Goal: Task Accomplishment & Management: Use online tool/utility

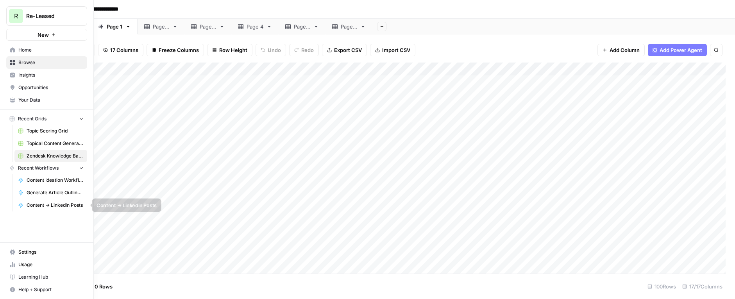
click at [49, 203] on span "Content -> Linkedin Posts" at bounding box center [55, 205] width 57 height 7
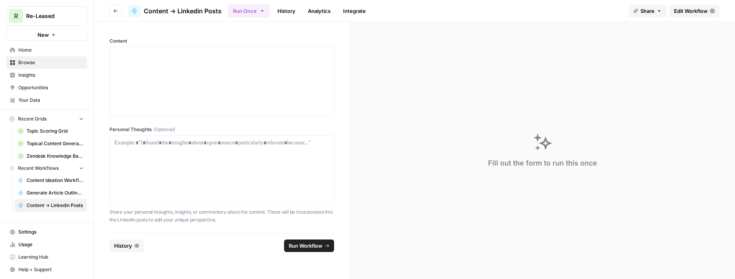
click at [283, 9] on link "History" at bounding box center [286, 11] width 27 height 13
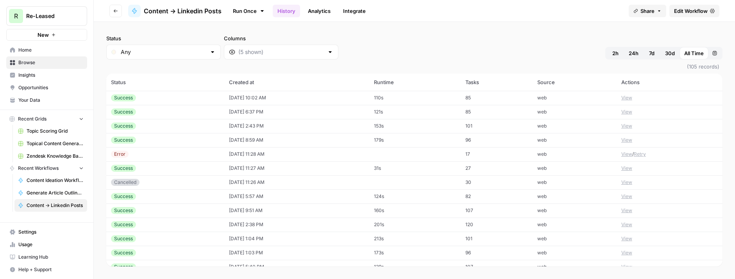
click at [184, 95] on div "Success" at bounding box center [165, 97] width 109 height 7
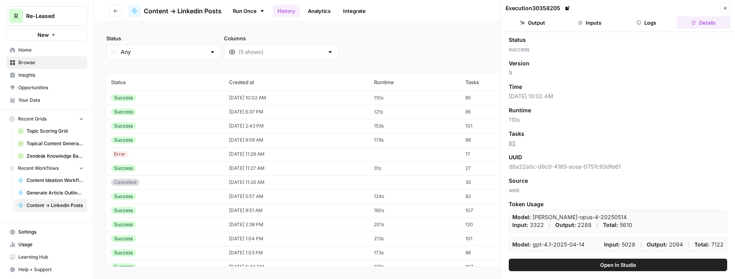
click at [594, 25] on button "Inputs" at bounding box center [590, 22] width 54 height 13
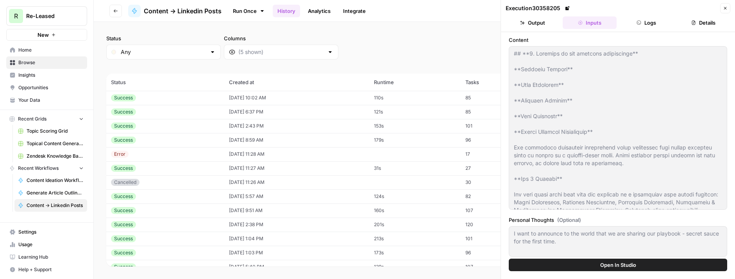
click at [197, 108] on div "Success" at bounding box center [165, 111] width 109 height 7
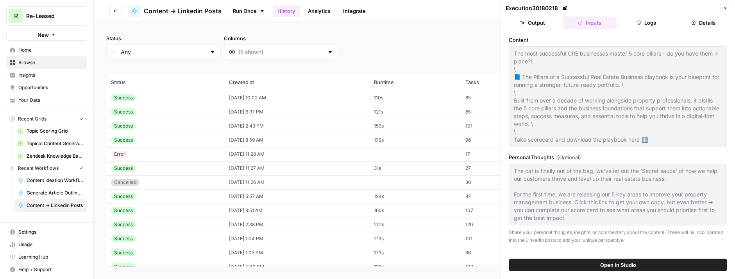
scroll to position [5, 0]
click at [186, 137] on div "Success" at bounding box center [165, 139] width 109 height 7
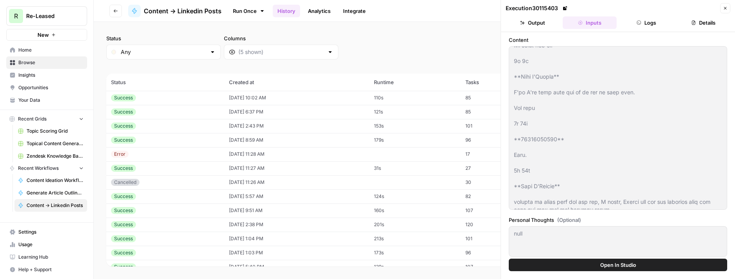
scroll to position [1752, 0]
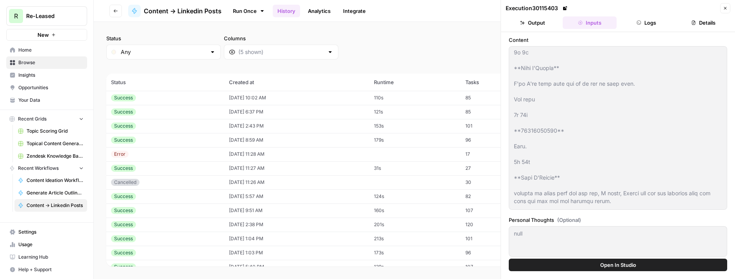
click at [536, 25] on button "Output" at bounding box center [533, 22] width 54 height 13
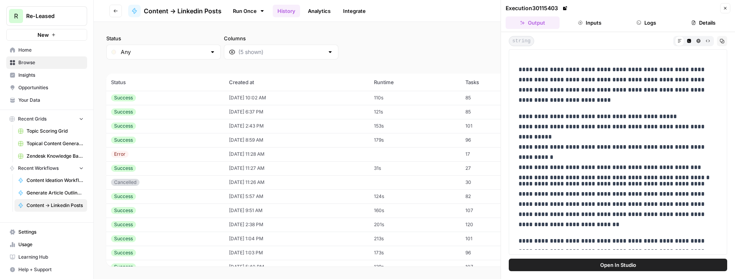
scroll to position [2996, 0]
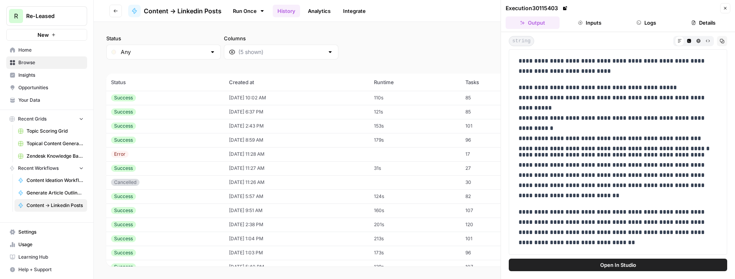
click at [115, 12] on icon "button" at bounding box center [116, 10] width 4 height 3
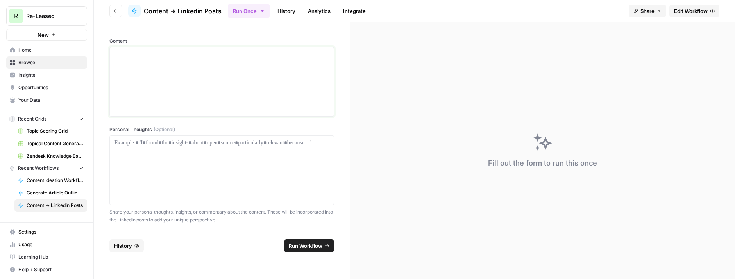
click at [171, 57] on p at bounding box center [222, 54] width 215 height 8
click at [43, 140] on span "Topical Content Generation Grid" at bounding box center [55, 143] width 57 height 7
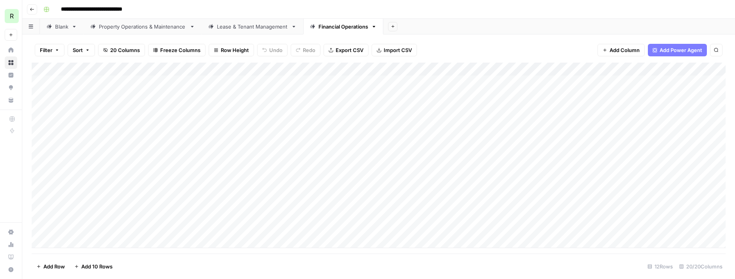
click at [137, 186] on div "Add Column" at bounding box center [379, 155] width 694 height 185
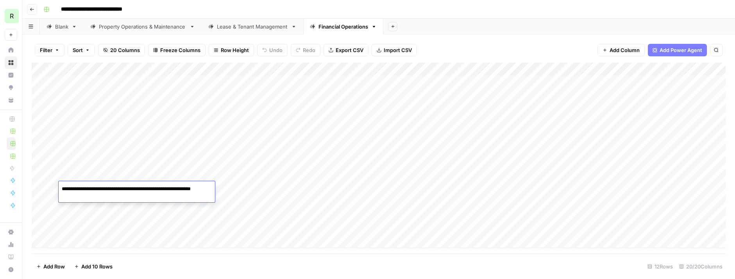
click at [140, 223] on div "Add Column" at bounding box center [379, 155] width 694 height 185
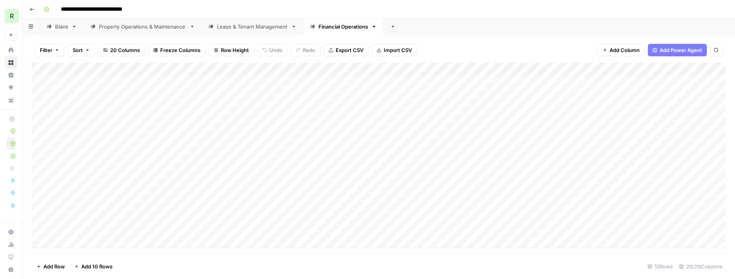
click at [136, 229] on div "Add Column" at bounding box center [379, 155] width 694 height 185
click at [103, 215] on div "Add Column" at bounding box center [379, 155] width 694 height 185
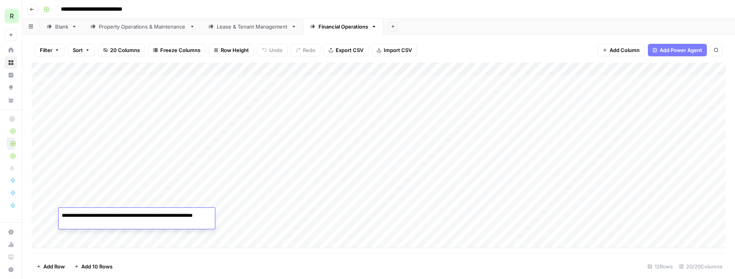
click at [96, 200] on div "Add Column" at bounding box center [379, 155] width 694 height 185
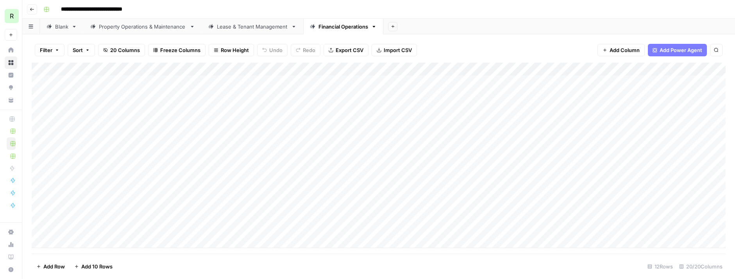
click at [96, 200] on div "Add Column" at bounding box center [379, 155] width 694 height 185
click at [94, 189] on div "Add Column" at bounding box center [379, 155] width 694 height 185
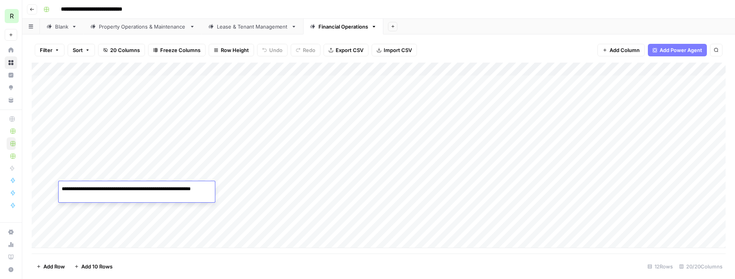
click at [93, 161] on div "Add Column" at bounding box center [379, 155] width 694 height 185
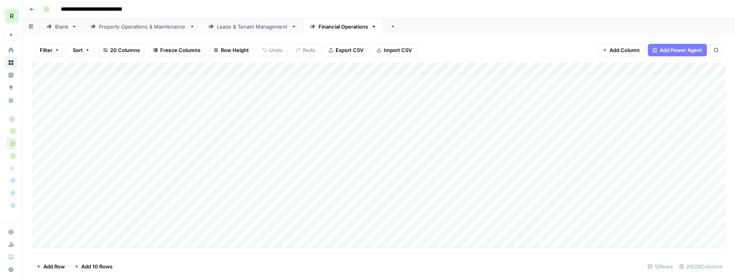
click at [93, 161] on div "Add Column" at bounding box center [379, 155] width 694 height 185
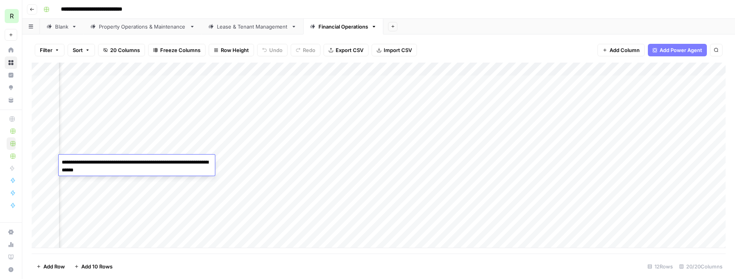
scroll to position [0, 825]
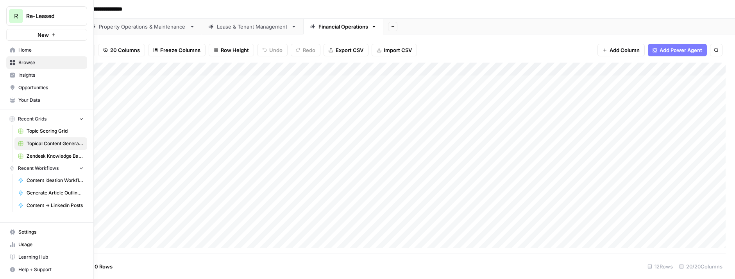
click at [33, 88] on span "Opportunities" at bounding box center [50, 87] width 65 height 7
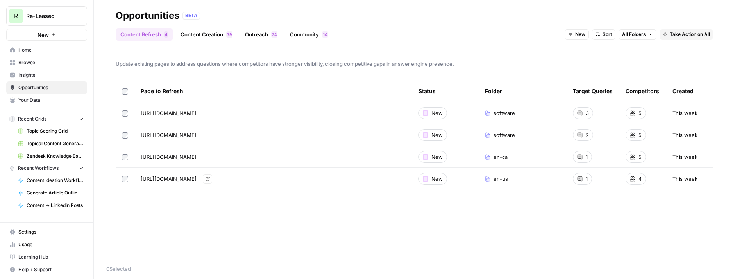
click at [197, 179] on span "https://www.re-leased.com/en-us/product/budget-management" at bounding box center [169, 179] width 56 height 8
click at [212, 179] on link "Go to page" at bounding box center [207, 178] width 9 height 9
click at [699, 265] on span "Take Action on Selected" at bounding box center [693, 268] width 54 height 7
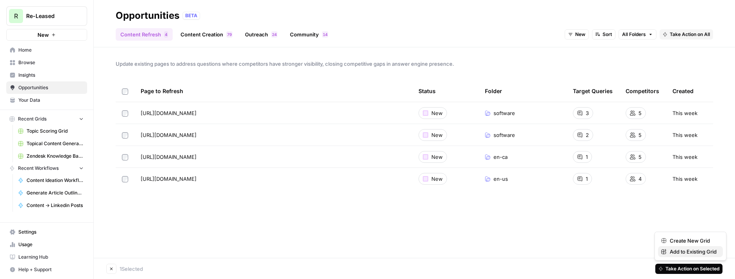
click at [696, 252] on span "Add to Existing Grid" at bounding box center [693, 251] width 47 height 8
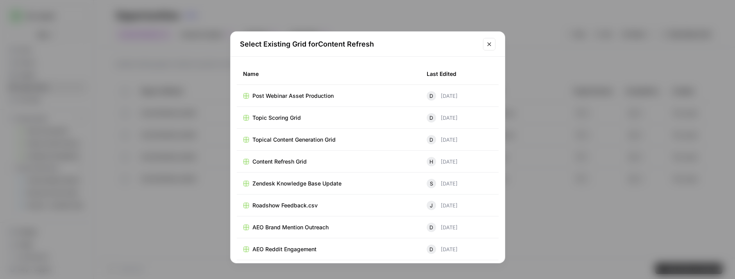
click at [490, 46] on icon "Close modal" at bounding box center [489, 44] width 6 height 6
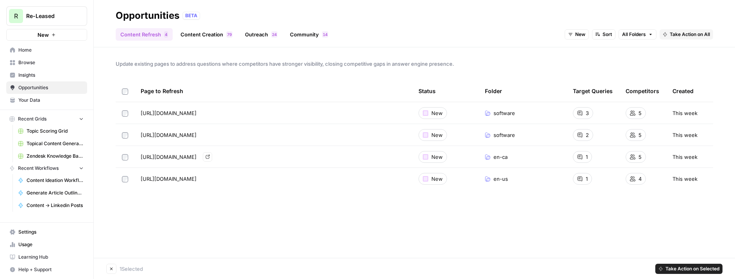
click at [197, 156] on span "https://www.re-leased.com/en-ca/product/budget-management" at bounding box center [169, 157] width 56 height 8
copy div "https://www.re-leased.com/en-ca/product/budget-management Go to page"
click at [34, 52] on span "Home" at bounding box center [50, 50] width 65 height 7
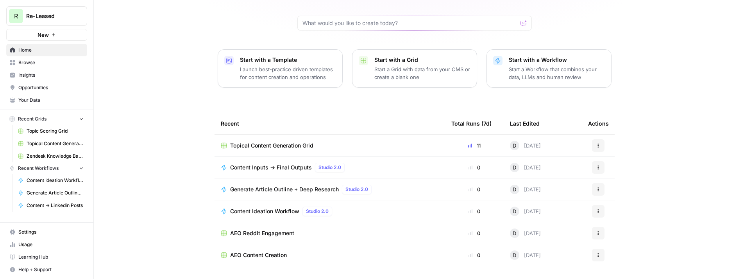
scroll to position [81, 0]
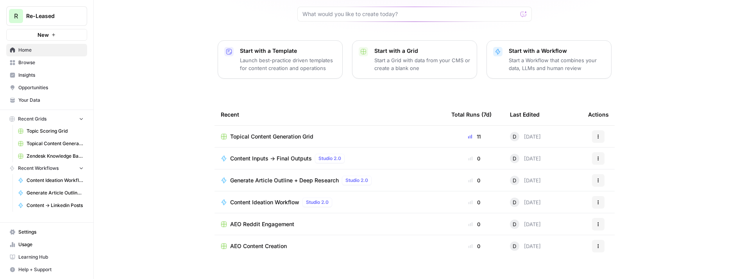
click at [29, 65] on span "Browse" at bounding box center [50, 62] width 65 height 7
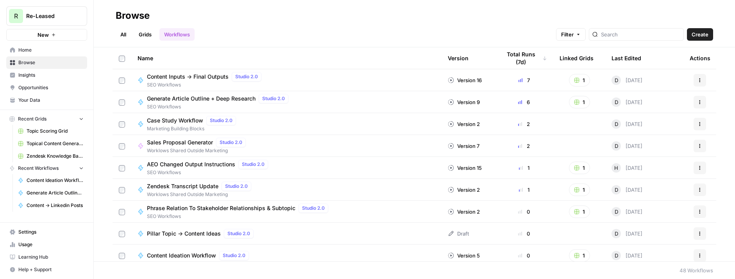
click at [148, 33] on link "Grids" at bounding box center [145, 34] width 22 height 13
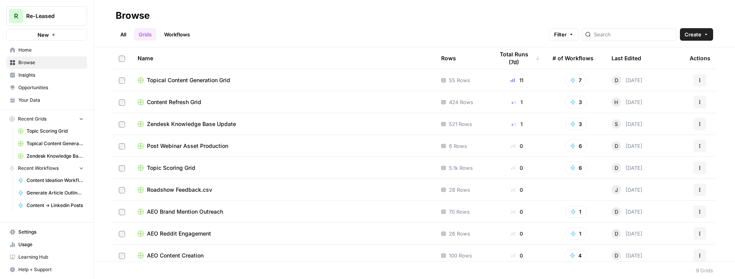
scroll to position [5, 0]
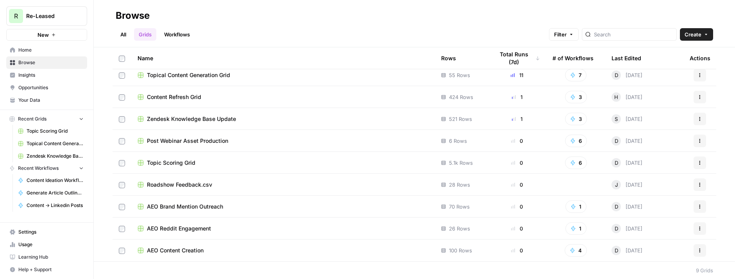
click at [182, 95] on span "Content Refresh Grid" at bounding box center [174, 97] width 54 height 8
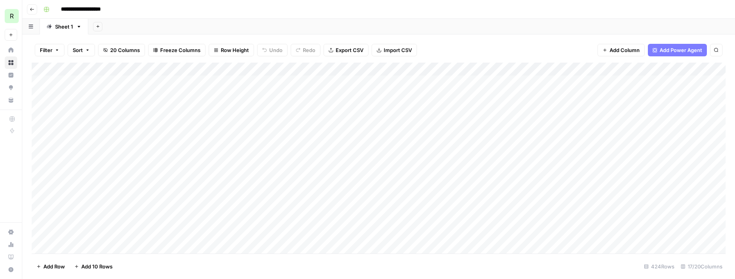
click at [30, 8] on icon "button" at bounding box center [32, 9] width 5 height 5
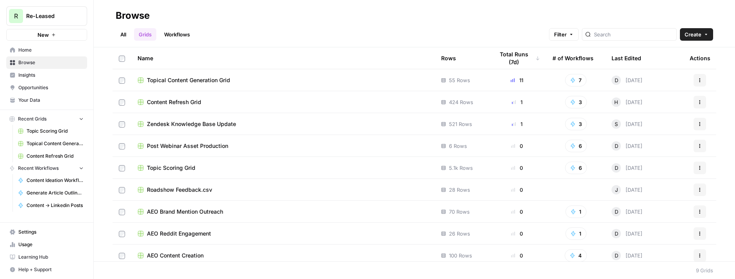
scroll to position [5, 0]
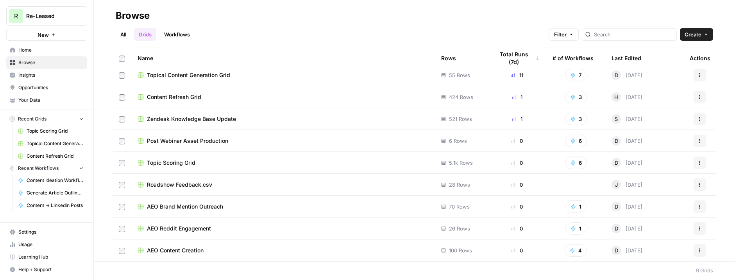
click at [32, 86] on span "Opportunities" at bounding box center [50, 87] width 65 height 7
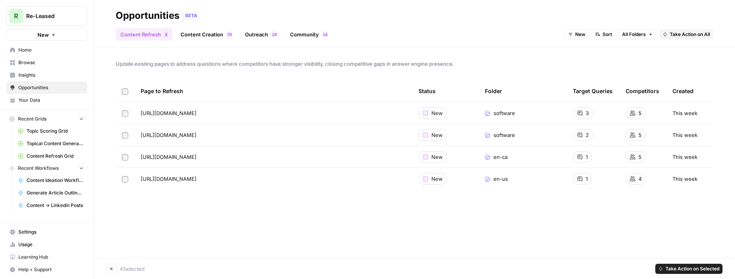
click at [673, 269] on span "Take Action on Selected" at bounding box center [693, 268] width 54 height 7
click at [679, 241] on span "Create New Grid" at bounding box center [693, 240] width 47 height 8
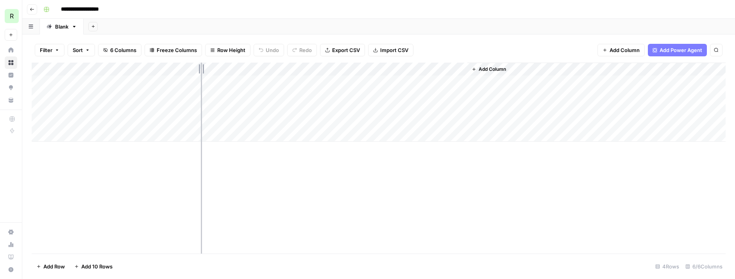
drag, startPoint x: 186, startPoint y: 66, endPoint x: 202, endPoint y: 68, distance: 16.5
click at [202, 68] on div "Add Column" at bounding box center [379, 102] width 694 height 79
drag, startPoint x: 202, startPoint y: 68, endPoint x: 259, endPoint y: 70, distance: 57.5
click at [259, 70] on div "Add Column" at bounding box center [379, 102] width 694 height 79
click at [363, 81] on div "Add Column" at bounding box center [379, 102] width 694 height 79
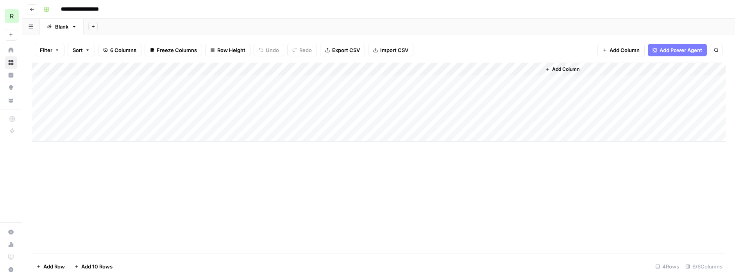
click at [363, 95] on div "Add Column" at bounding box center [379, 102] width 694 height 79
click at [363, 109] on div "Add Column" at bounding box center [379, 102] width 694 height 79
click at [363, 123] on div "Add Column" at bounding box center [379, 102] width 694 height 79
click at [359, 68] on div "Add Column" at bounding box center [379, 102] width 694 height 79
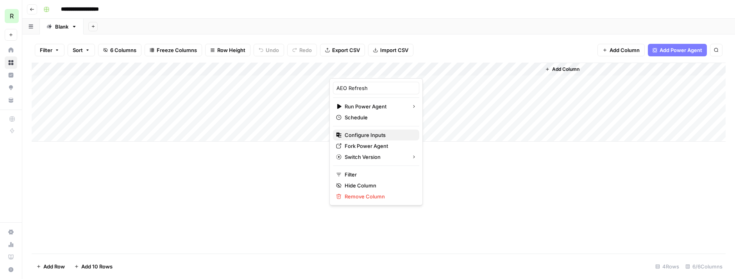
click at [356, 137] on span "Configure Inputs" at bounding box center [379, 135] width 68 height 8
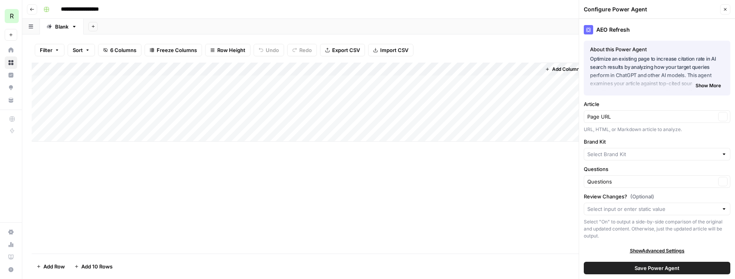
type input "Re-Leased"
click at [726, 8] on icon "button" at bounding box center [725, 9] width 5 height 5
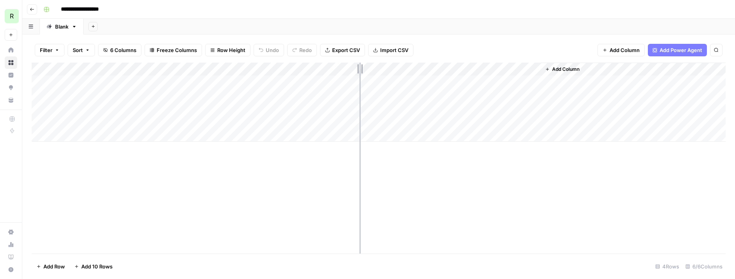
drag, startPoint x: 329, startPoint y: 67, endPoint x: 362, endPoint y: 71, distance: 33.4
click at [362, 71] on div "Add Column" at bounding box center [379, 102] width 694 height 79
drag, startPoint x: 363, startPoint y: 70, endPoint x: 395, endPoint y: 71, distance: 32.5
click at [395, 71] on div "Add Column" at bounding box center [379, 102] width 694 height 79
click at [34, 9] on span "Go back" at bounding box center [34, 9] width 0 height 0
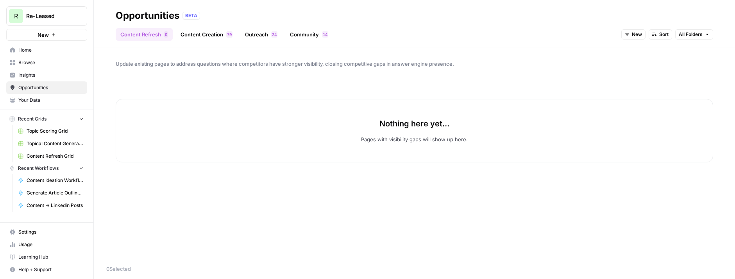
click at [193, 38] on link "Content Creation 9 7" at bounding box center [206, 34] width 61 height 13
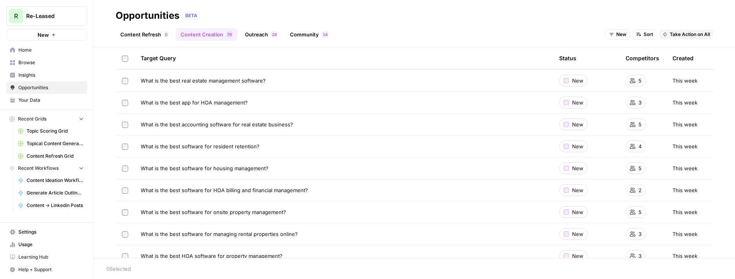
scroll to position [185, 0]
click at [29, 59] on span "Browse" at bounding box center [50, 62] width 65 height 7
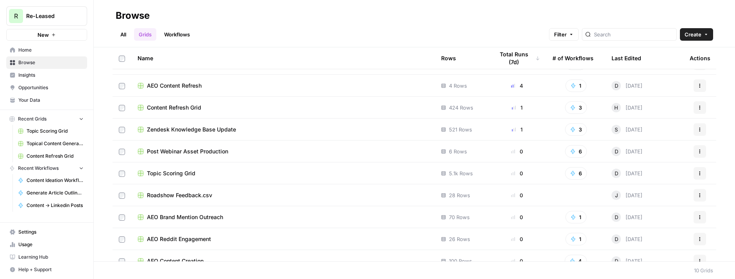
scroll to position [27, 0]
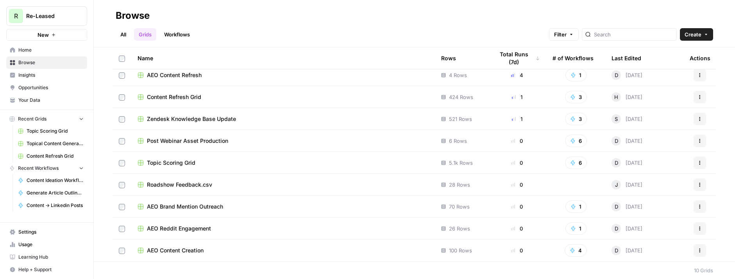
click at [188, 249] on span "AEO Content Creation" at bounding box center [175, 250] width 57 height 8
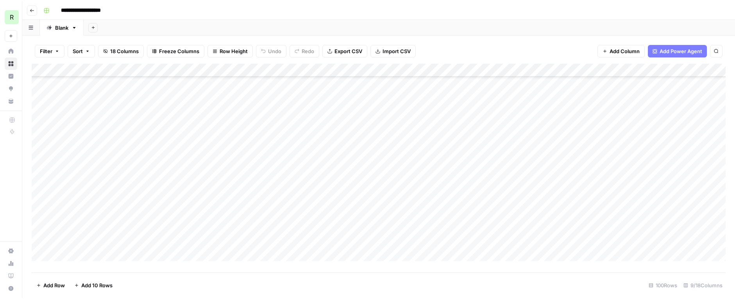
scroll to position [1144, 0]
